Goal: Check status: Check status

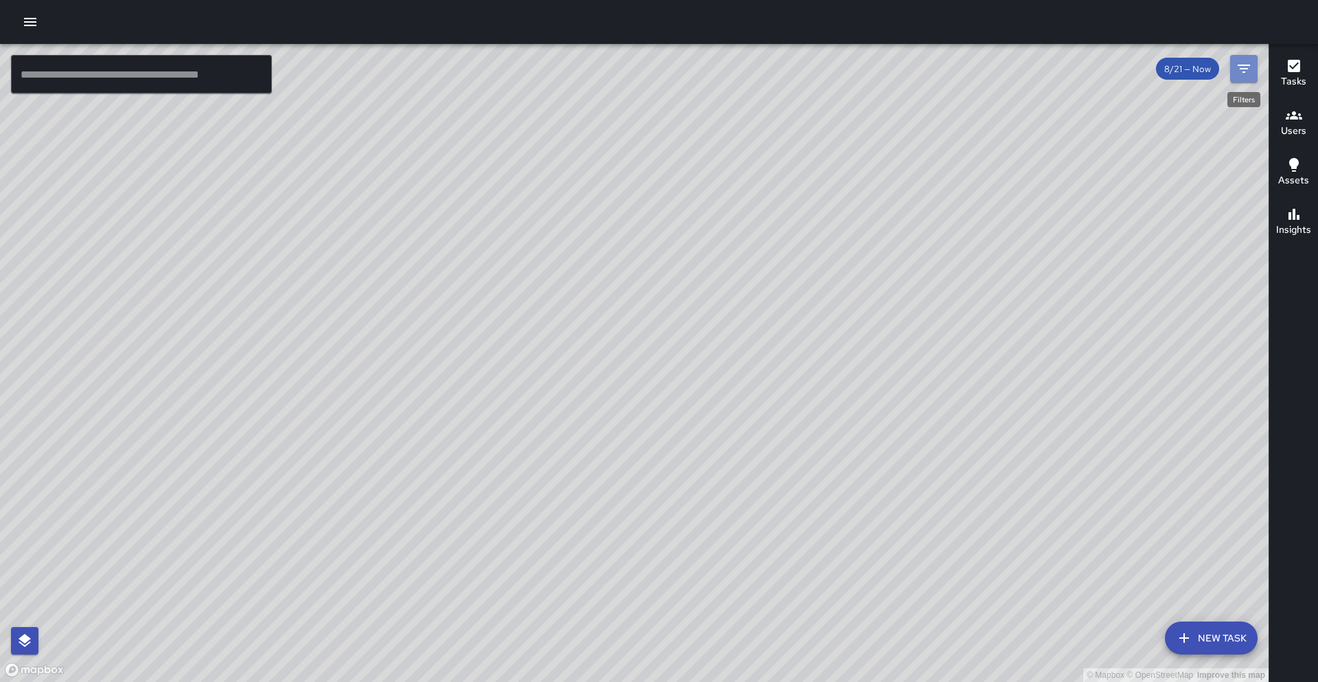
drag, startPoint x: 1247, startPoint y: 69, endPoint x: 1230, endPoint y: 80, distance: 20.4
click at [1247, 69] on icon "Filters" at bounding box center [1244, 69] width 12 height 8
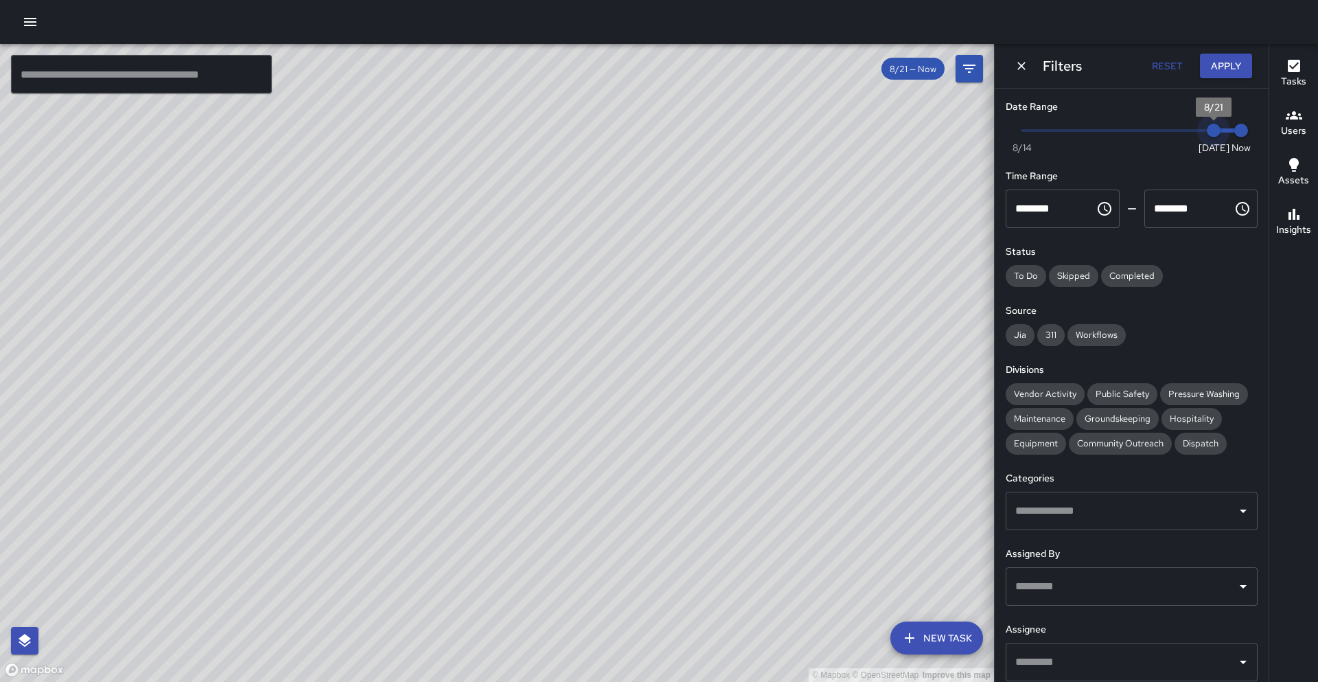
type input "*"
drag, startPoint x: 1215, startPoint y: 135, endPoint x: 1195, endPoint y: 137, distance: 20.7
click at [1193, 137] on span "8/20" at bounding box center [1186, 131] width 14 height 14
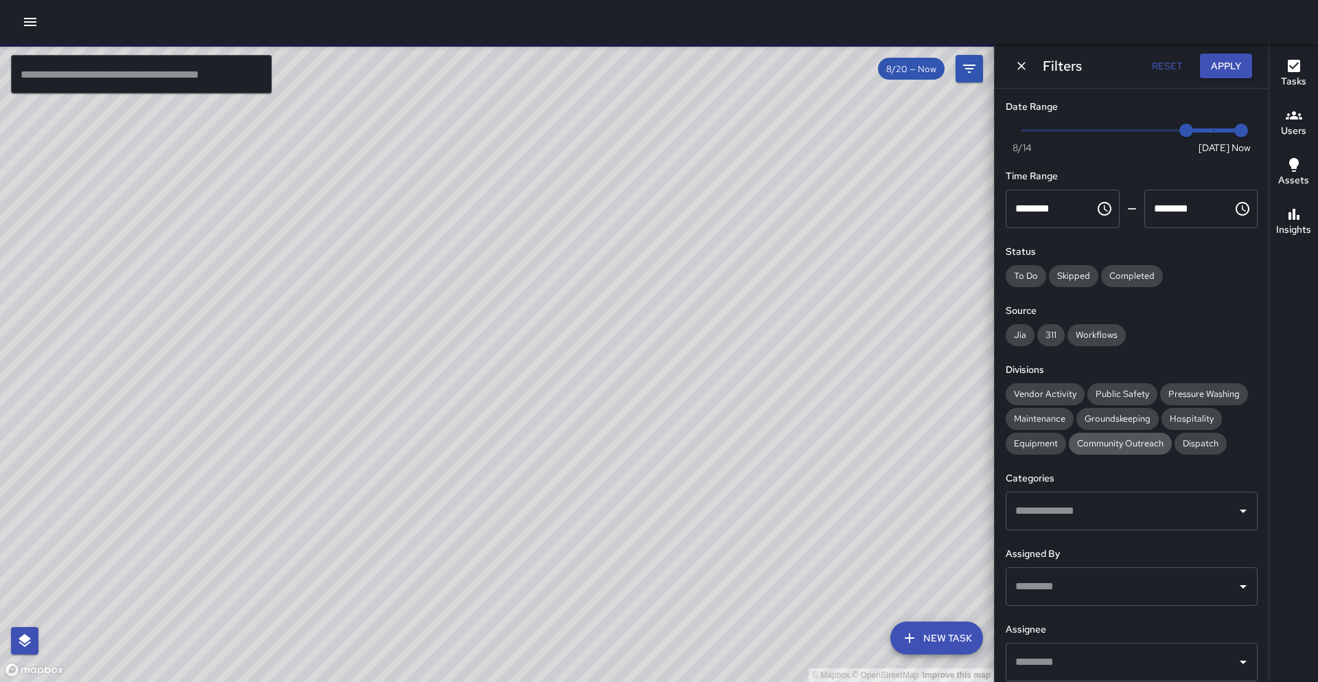
click at [1101, 446] on span "Community Outreach" at bounding box center [1120, 443] width 103 height 12
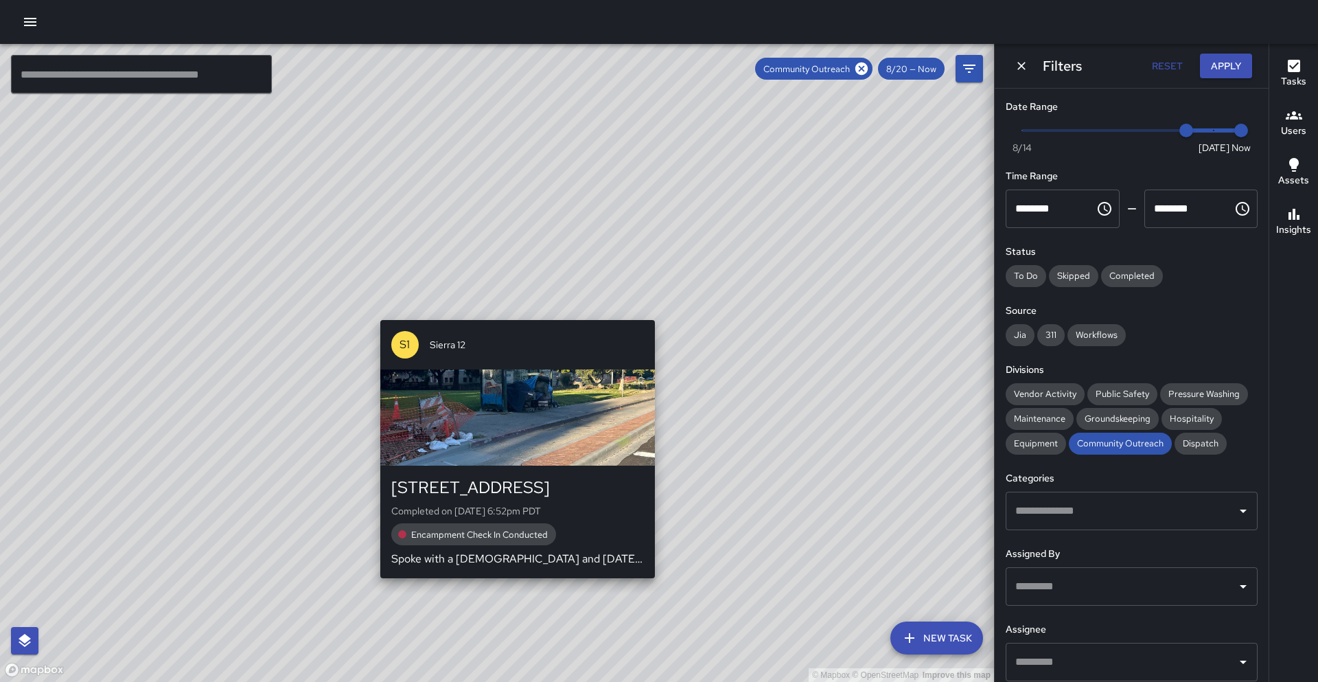
click at [516, 313] on div "© Mapbox © OpenStreetMap Improve this map S1 Sierra 12 180 Grand Avenue Complet…" at bounding box center [497, 363] width 994 height 638
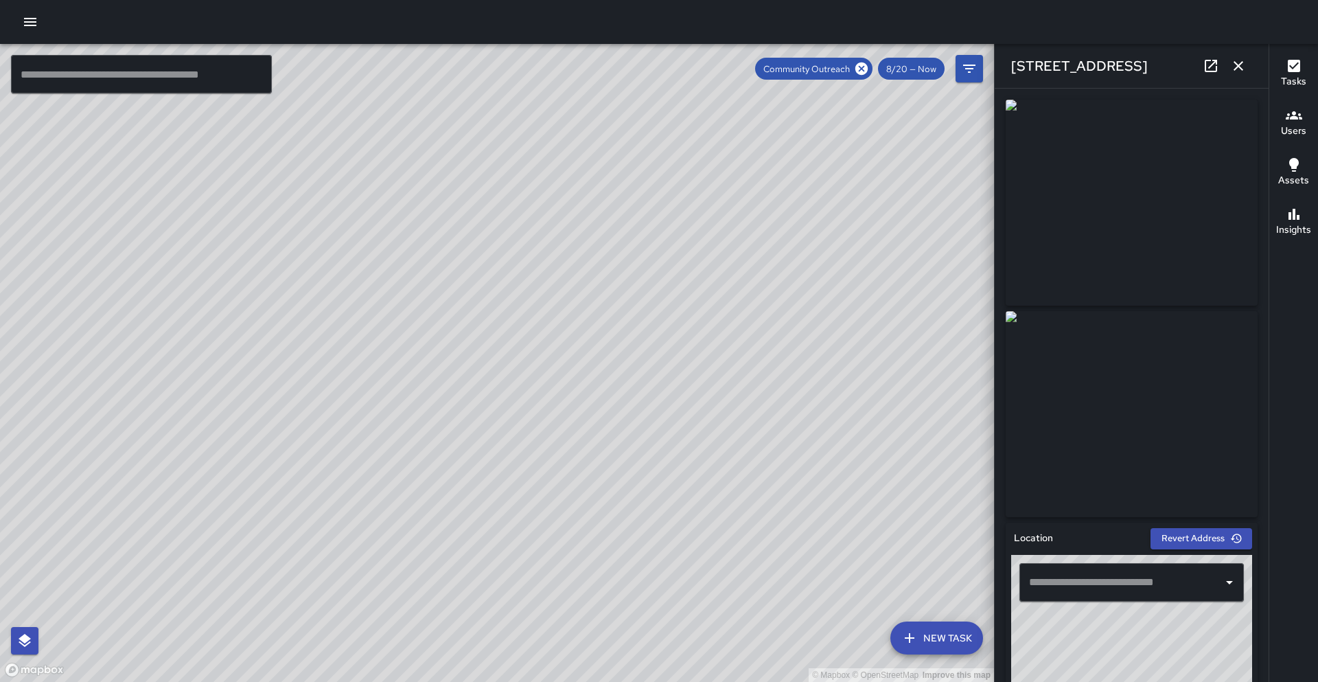
type input "**********"
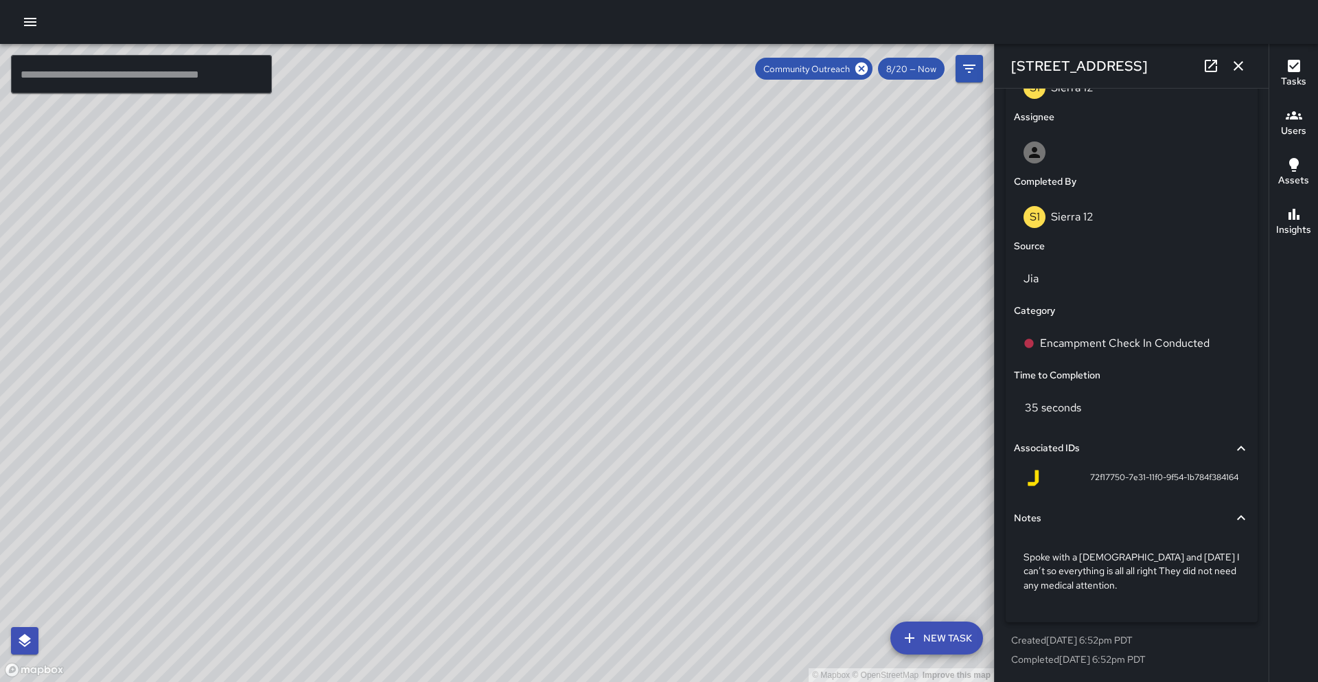
scroll to position [765, 0]
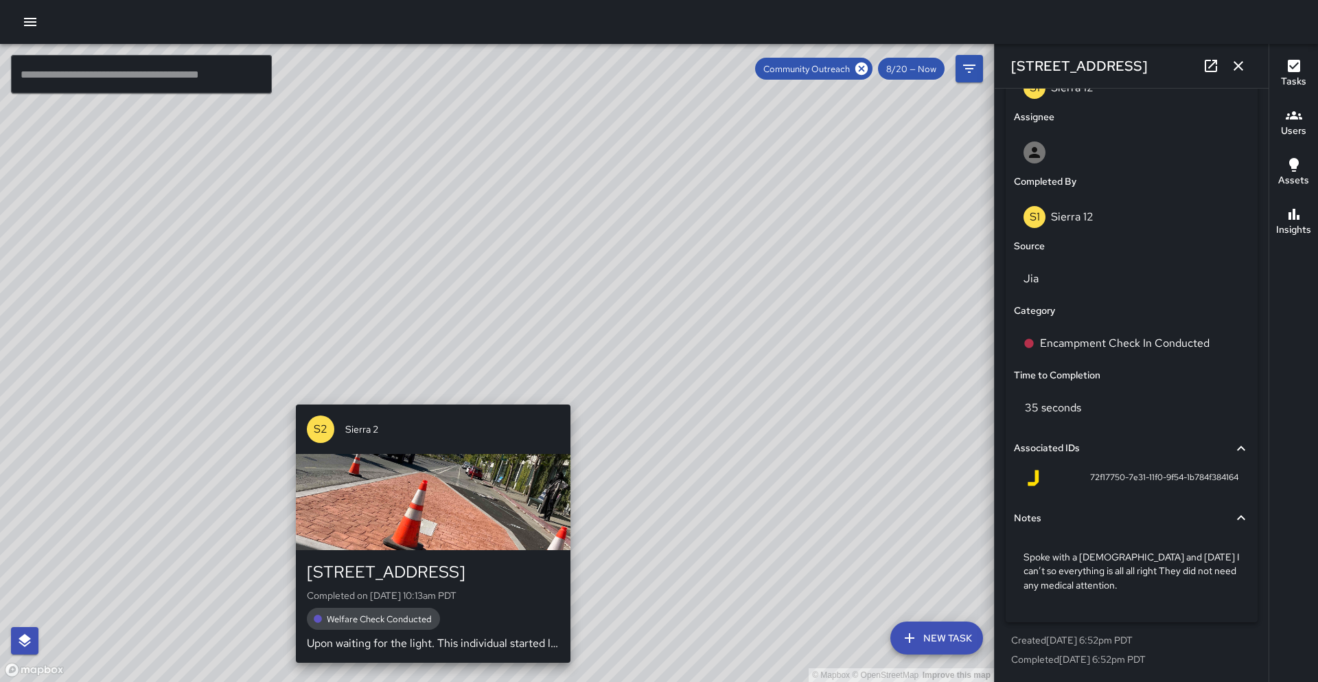
click at [432, 396] on div "© Mapbox © OpenStreetMap Improve this map S2 Sierra 2 180 Grand Avenue Complete…" at bounding box center [497, 363] width 994 height 638
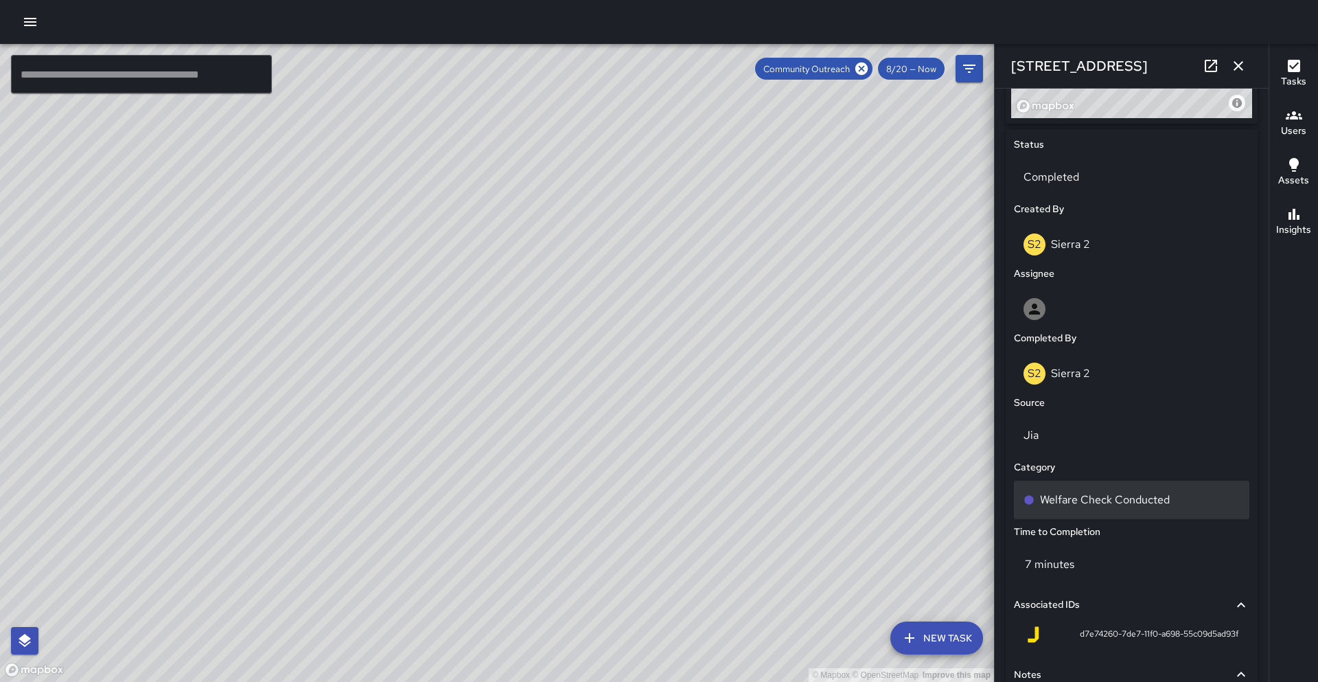
scroll to position [792, 0]
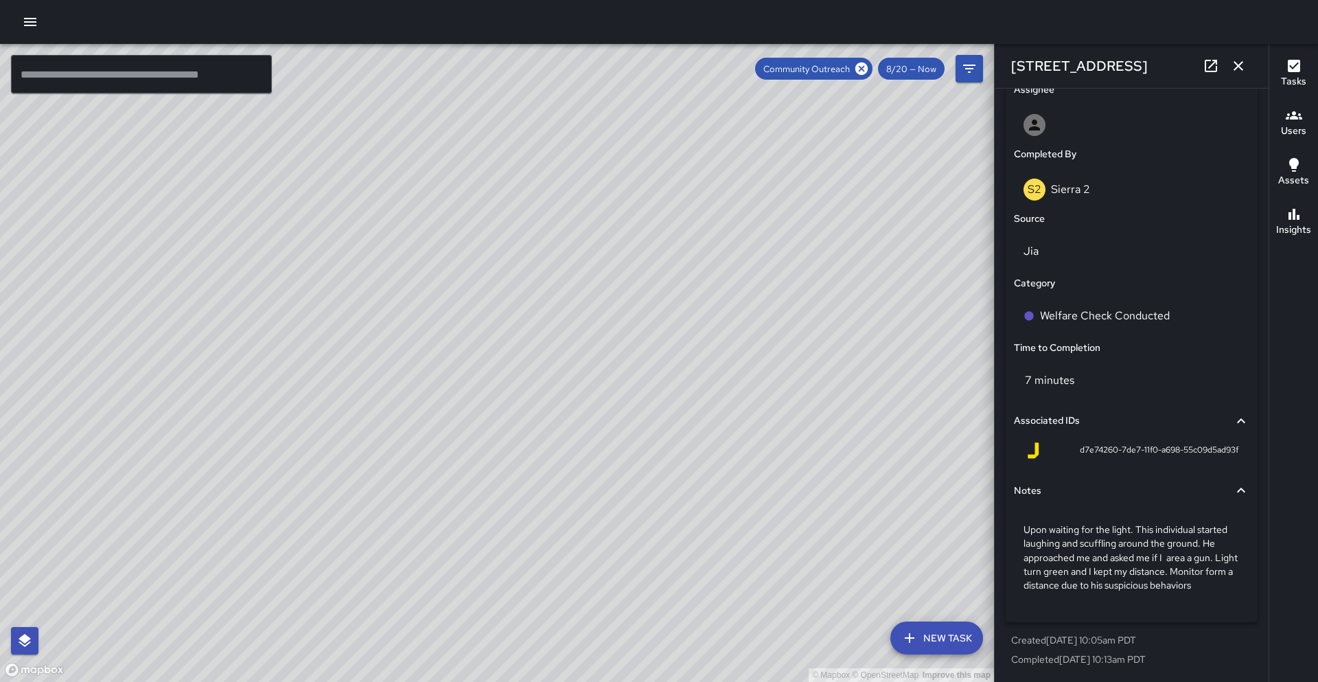
drag, startPoint x: 694, startPoint y: 379, endPoint x: 684, endPoint y: 374, distance: 11.4
click at [713, 350] on div "© Mapbox © OpenStreetMap Improve this map" at bounding box center [497, 363] width 994 height 638
drag, startPoint x: 428, startPoint y: 441, endPoint x: 480, endPoint y: 314, distance: 137.0
click at [480, 314] on div "© Mapbox © OpenStreetMap Improve this map" at bounding box center [497, 363] width 994 height 638
click at [1247, 67] on button "button" at bounding box center [1238, 65] width 27 height 27
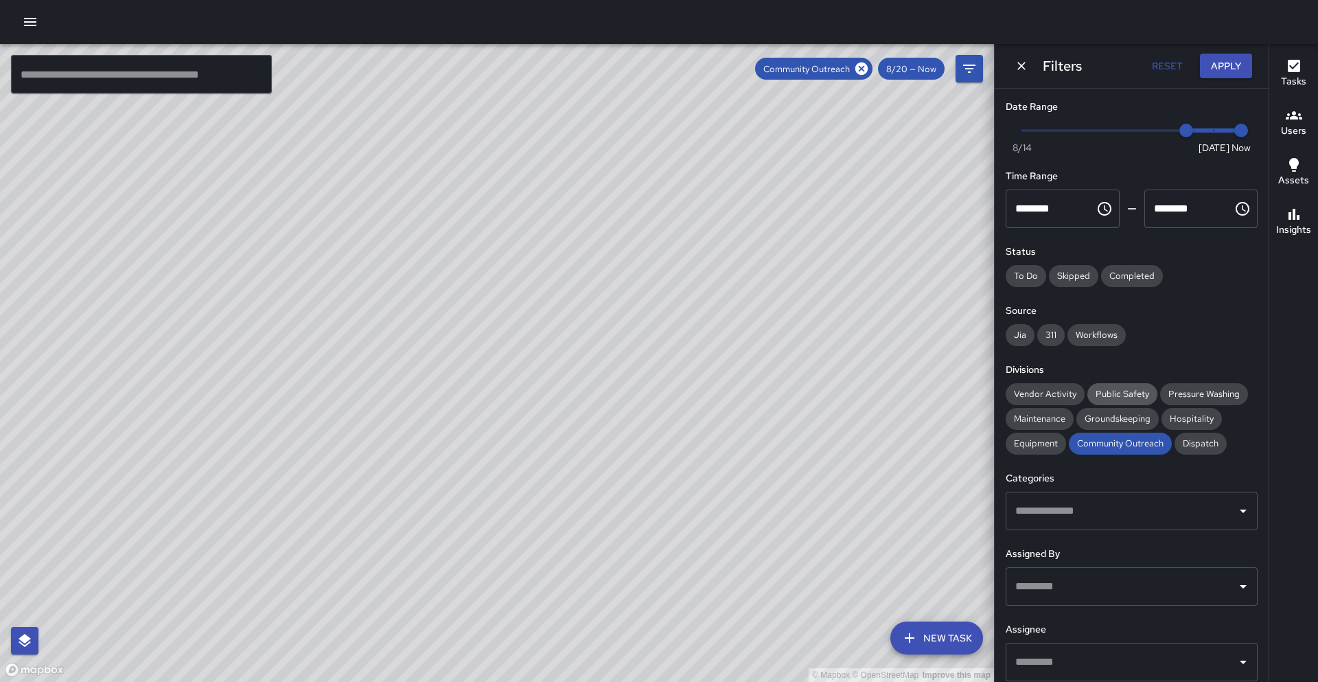
click at [1108, 394] on span "Public Safety" at bounding box center [1122, 394] width 70 height 12
drag, startPoint x: 353, startPoint y: 389, endPoint x: 315, endPoint y: 373, distance: 40.9
click at [315, 373] on div "© Mapbox © OpenStreetMap Improve this map" at bounding box center [497, 363] width 994 height 638
drag, startPoint x: 608, startPoint y: 416, endPoint x: 605, endPoint y: 437, distance: 20.8
click at [605, 437] on div "© Mapbox © OpenStreetMap Improve this map" at bounding box center [497, 363] width 994 height 638
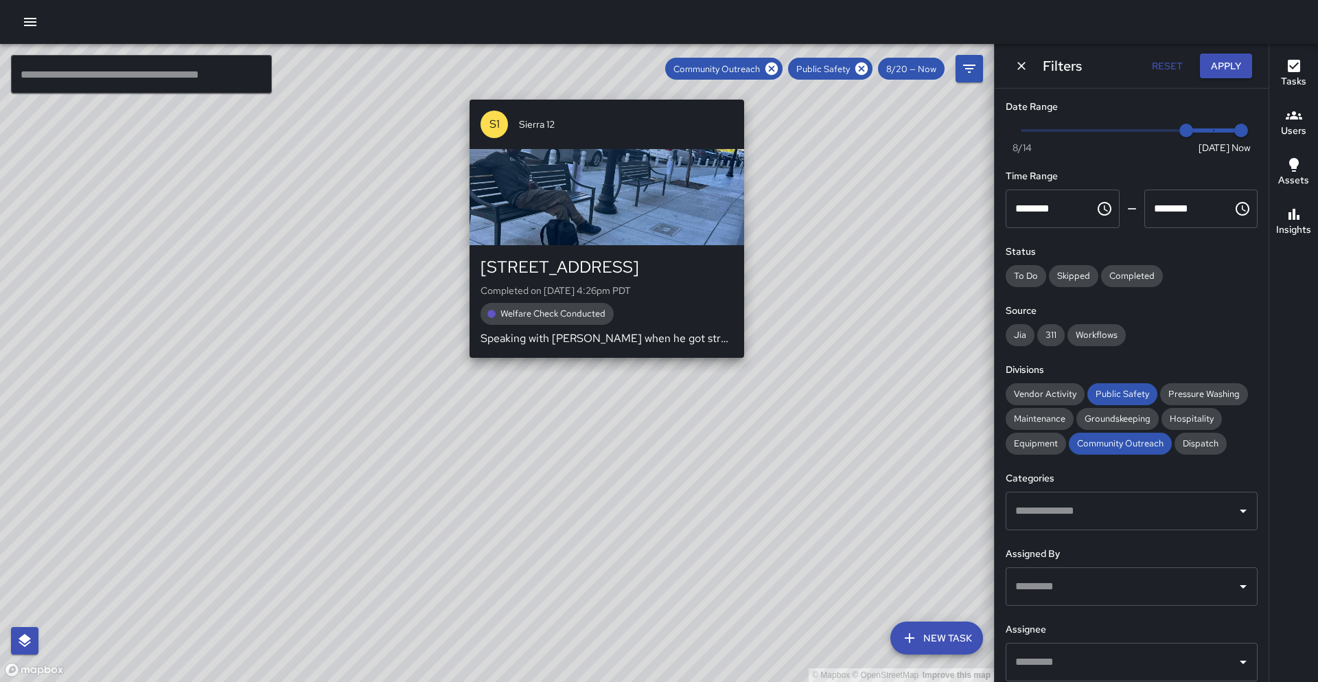
click at [604, 91] on div "© Mapbox © OpenStreetMap Improve this map S1 Sierra 12 325 27th Street Complete…" at bounding box center [497, 363] width 994 height 638
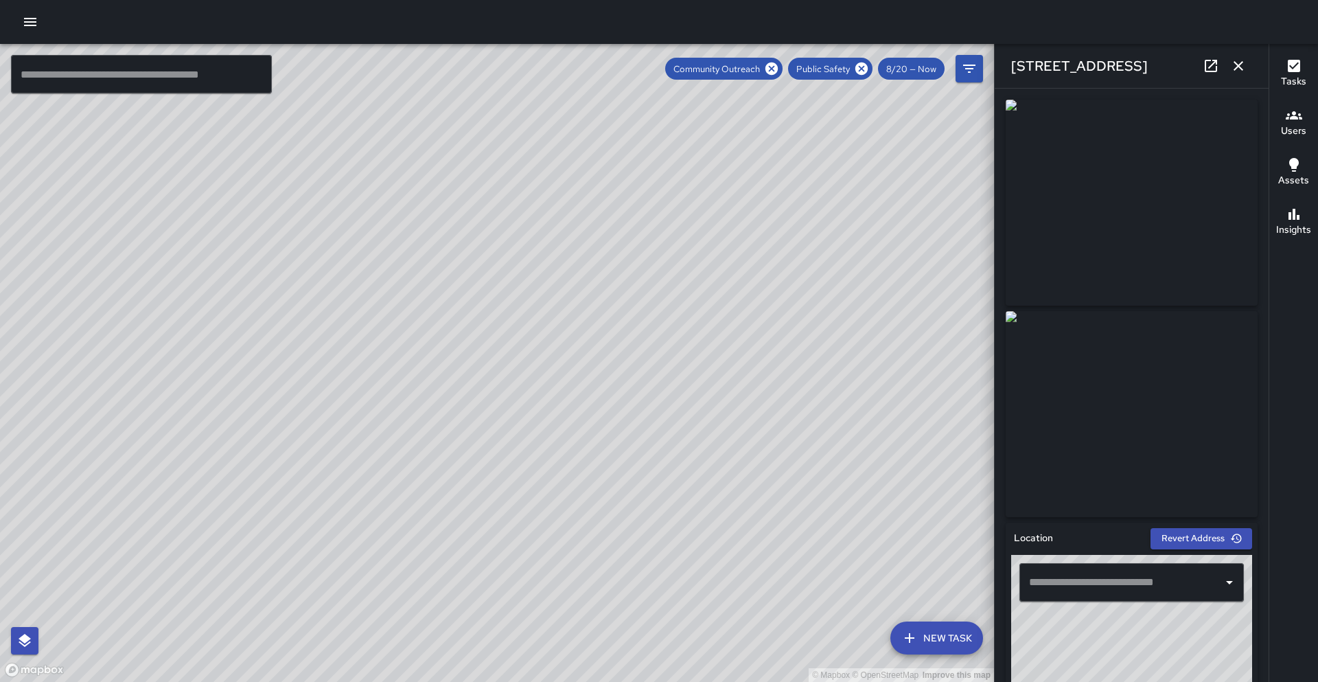
type input "**********"
click at [1203, 69] on icon at bounding box center [1211, 66] width 16 height 16
drag, startPoint x: 636, startPoint y: 251, endPoint x: 510, endPoint y: 100, distance: 196.4
click at [510, 100] on div "© Mapbox © OpenStreetMap Improve this map" at bounding box center [497, 363] width 994 height 638
drag, startPoint x: 505, startPoint y: 188, endPoint x: 573, endPoint y: 117, distance: 98.1
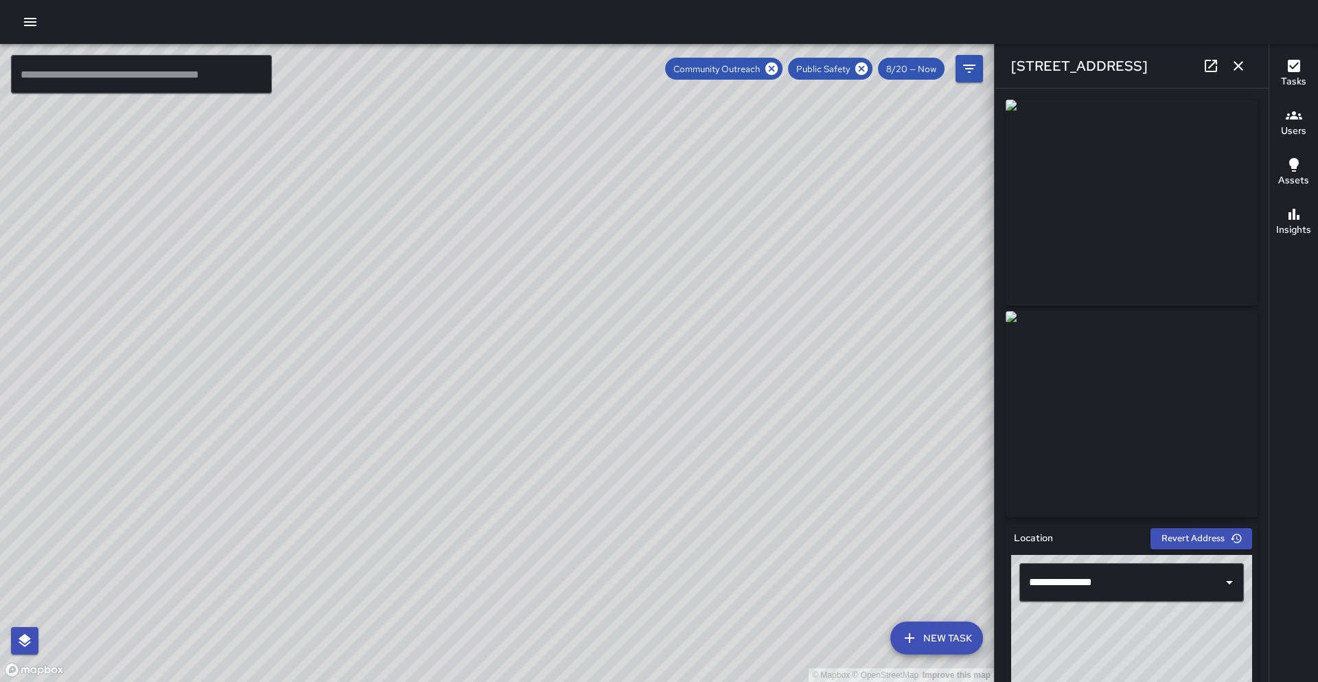
click at [573, 109] on div "© Mapbox © OpenStreetMap Improve this map" at bounding box center [497, 363] width 994 height 638
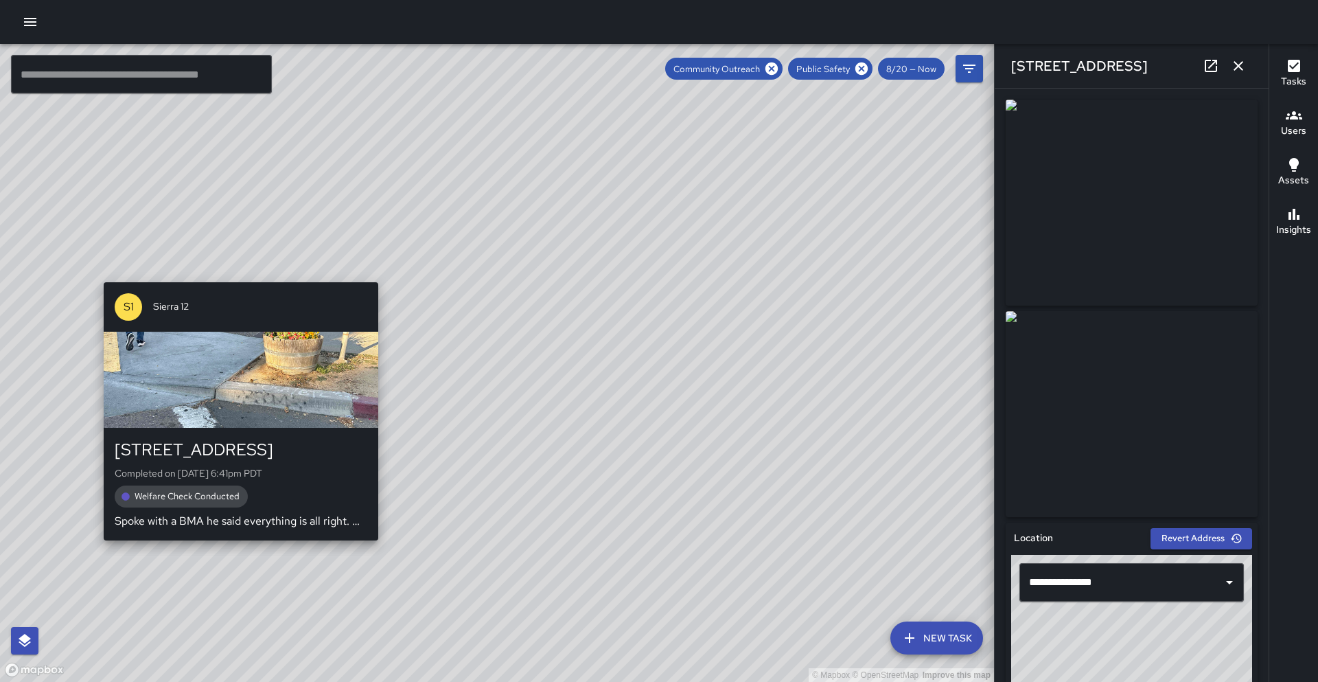
click at [236, 549] on div "© Mapbox © OpenStreetMap Improve this map S1 Sierra 12 2216 Broadway Completed …" at bounding box center [497, 363] width 994 height 638
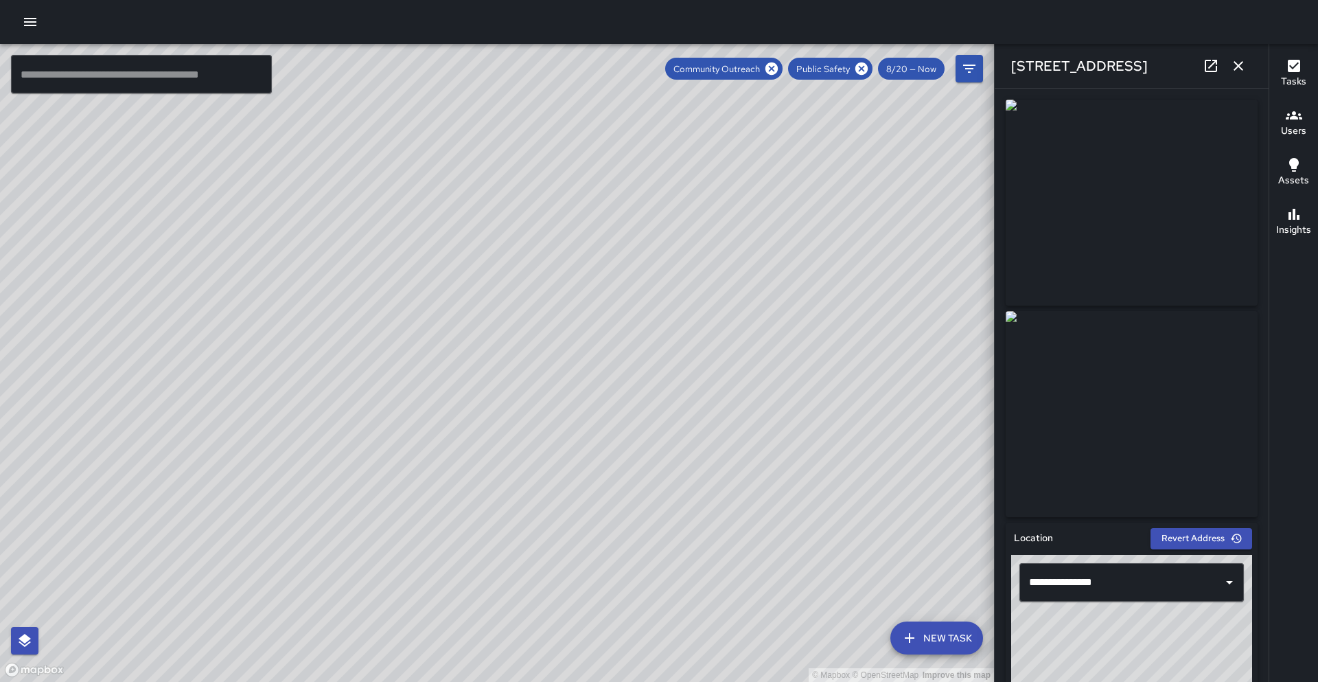
drag, startPoint x: 387, startPoint y: 428, endPoint x: 424, endPoint y: 316, distance: 118.5
click at [424, 316] on div "© Mapbox © OpenStreetMap Improve this map" at bounding box center [497, 363] width 994 height 638
click at [599, 312] on div "© Mapbox © OpenStreetMap Improve this map S2 Sierra 2 180 Grand Avenue Complete…" at bounding box center [497, 363] width 994 height 638
drag, startPoint x: 568, startPoint y: 218, endPoint x: 496, endPoint y: 371, distance: 169.8
click at [496, 371] on div "© Mapbox © OpenStreetMap Improve this map" at bounding box center [497, 363] width 994 height 638
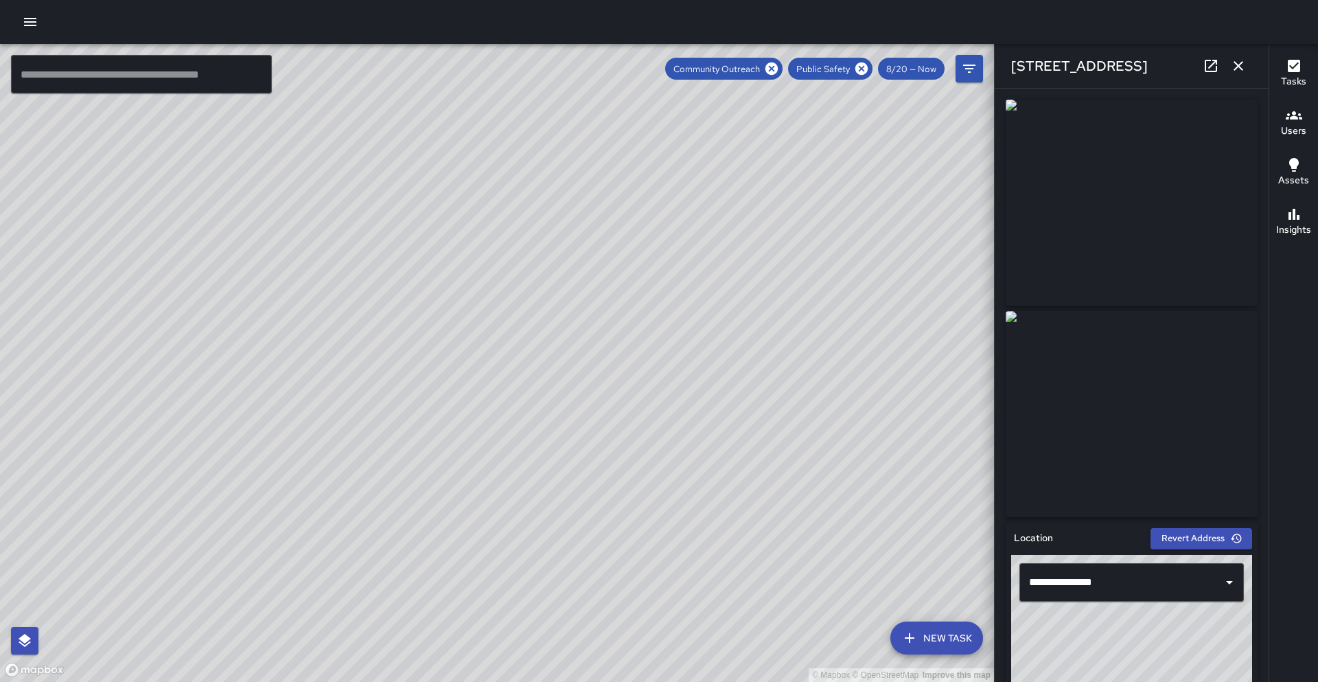
drag, startPoint x: 617, startPoint y: 185, endPoint x: 566, endPoint y: 356, distance: 179.2
click at [562, 365] on div "© Mapbox © OpenStreetMap Improve this map" at bounding box center [497, 363] width 994 height 638
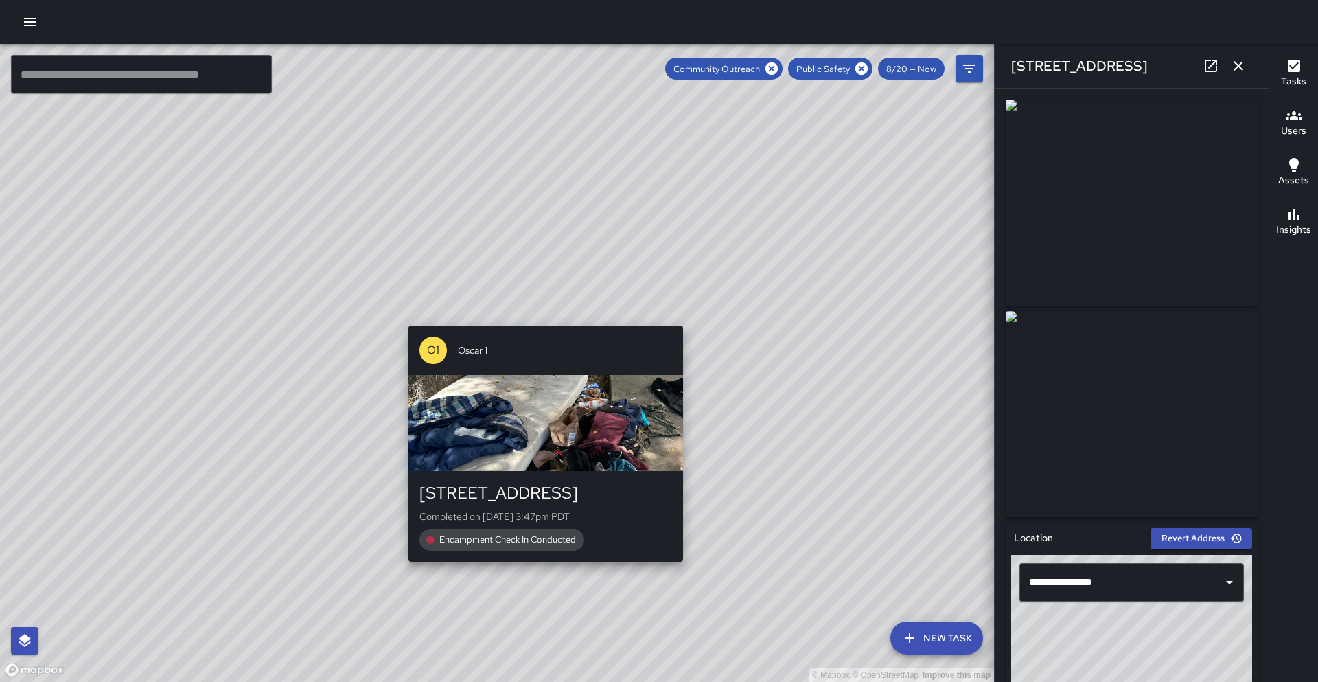
click at [537, 570] on div "© Mapbox © OpenStreetMap Improve this map O1 Oscar 1 200 Grand Avenue Completed…" at bounding box center [497, 363] width 994 height 638
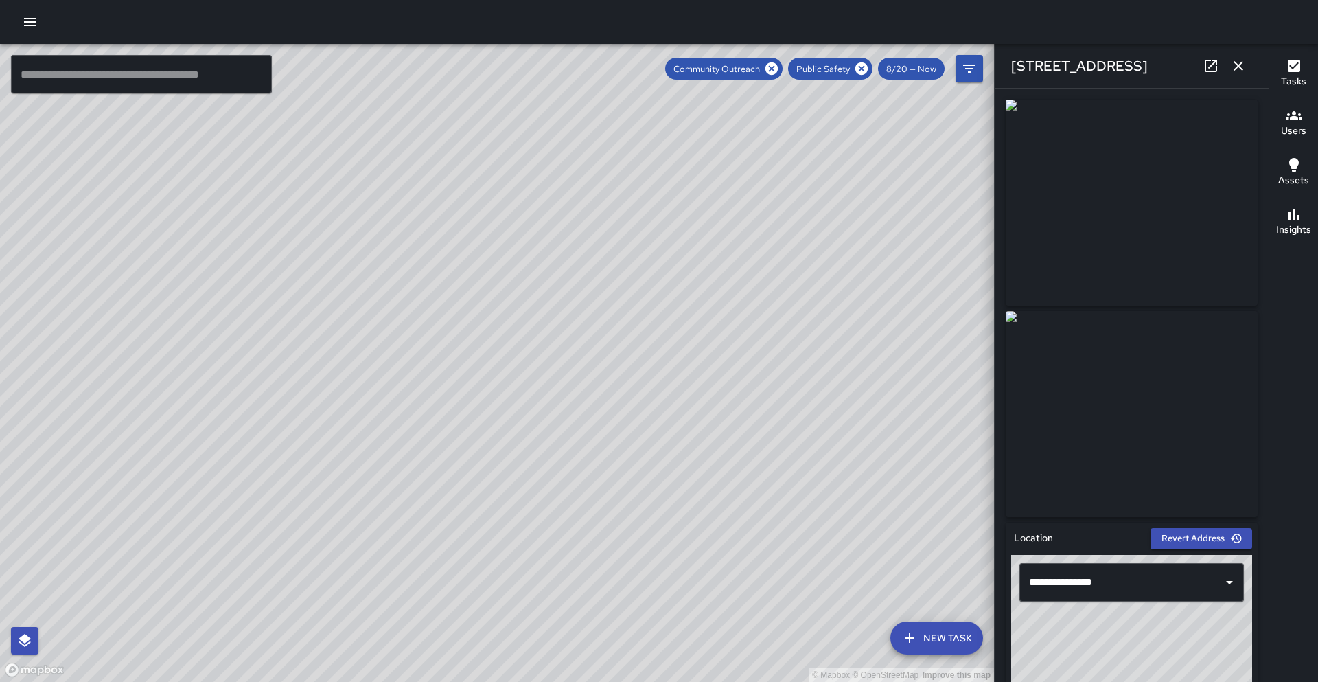
drag, startPoint x: 601, startPoint y: 323, endPoint x: 600, endPoint y: 422, distance: 98.9
click at [600, 422] on div "© Mapbox © OpenStreetMap Improve this map" at bounding box center [497, 363] width 994 height 638
click at [550, 169] on div "S2 Sierra 2 230 Bay Place Completed on 8/20/2025, 11:38am PDT Welfare Check Con…" at bounding box center [556, 302] width 286 height 269
click at [1210, 64] on icon at bounding box center [1211, 66] width 16 height 16
click at [446, 573] on div "© Mapbox © OpenStreetMap Improve this map O1 Oscar 1 200 Grand Avenue Completed…" at bounding box center [497, 363] width 994 height 638
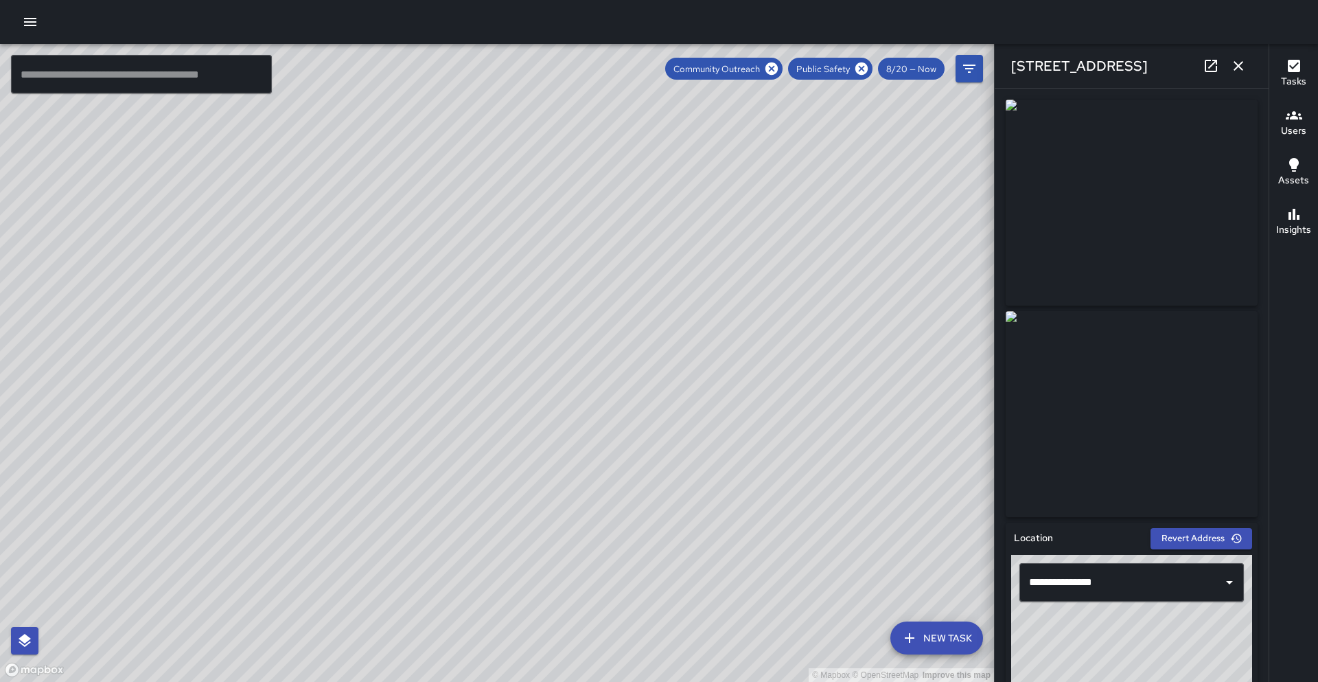
click at [517, 370] on div "© Mapbox © OpenStreetMap Improve this map O1 Oscar 1 200 Grand Avenue Completed…" at bounding box center [497, 363] width 994 height 638
click at [1214, 67] on icon at bounding box center [1211, 66] width 16 height 16
click at [774, 64] on icon at bounding box center [771, 68] width 12 height 12
click at [869, 72] on icon at bounding box center [861, 68] width 15 height 15
click at [1243, 64] on icon "button" at bounding box center [1238, 66] width 16 height 16
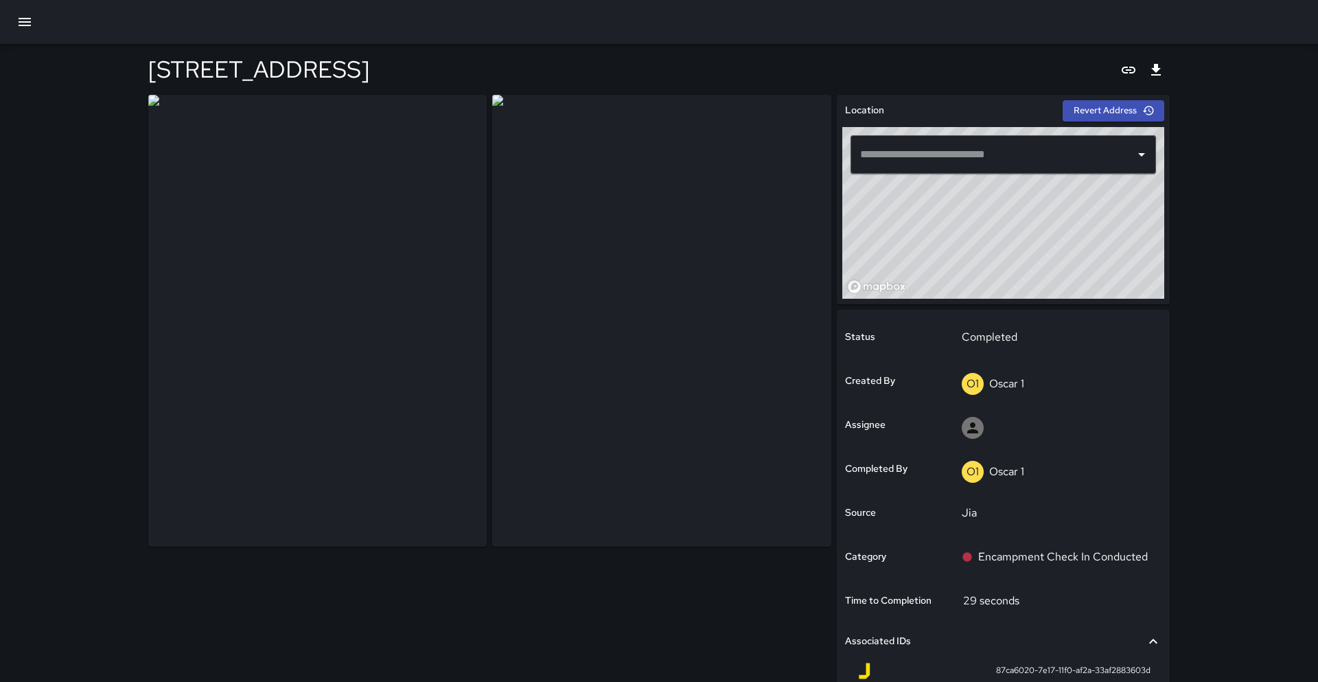
type input "**********"
